Goal: Task Accomplishment & Management: Use online tool/utility

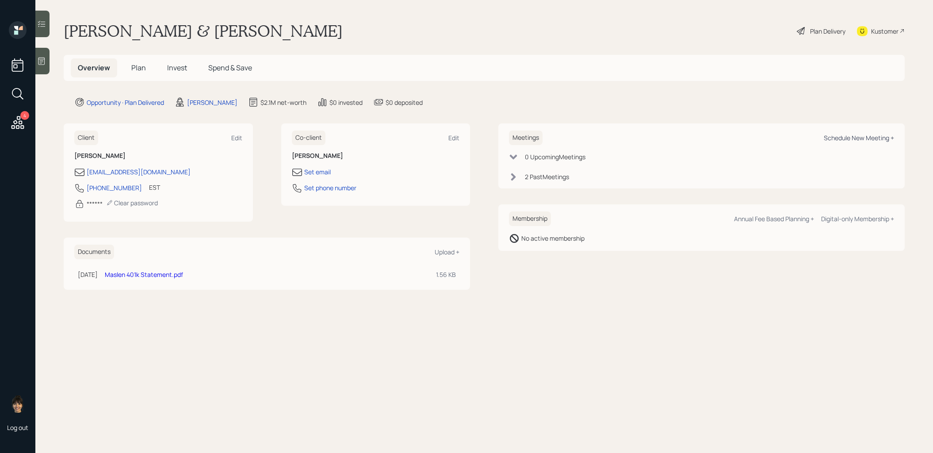
click at [870, 139] on div "Schedule New Meeting +" at bounding box center [859, 138] width 70 height 8
select select "8b79112e-3cfb-44f9-89e7-15267fe946c1"
